Goal: Task Accomplishment & Management: Use online tool/utility

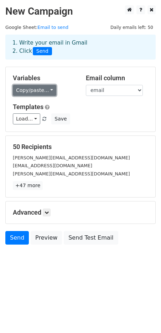
click at [35, 90] on link "Copy/paste..." at bounding box center [35, 90] width 44 height 11
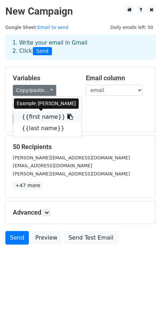
click at [37, 119] on link "{{first name}}" at bounding box center [47, 116] width 68 height 11
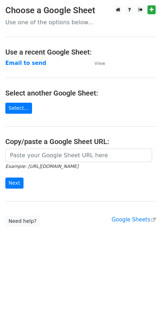
click at [17, 59] on td "Email to send" at bounding box center [46, 63] width 82 height 8
click at [19, 62] on strong "Email to send" at bounding box center [25, 63] width 41 height 6
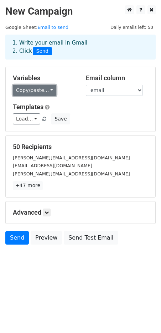
click at [40, 90] on link "Copy/paste..." at bounding box center [35, 90] width 44 height 11
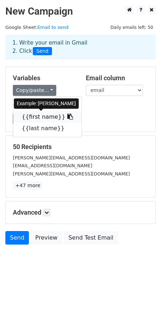
click at [67, 116] on icon at bounding box center [70, 117] width 6 height 6
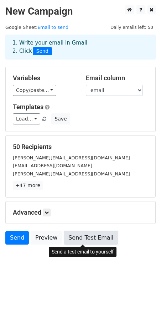
click at [71, 241] on link "Send Test Email" at bounding box center [91, 238] width 54 height 14
